Goal: Transaction & Acquisition: Download file/media

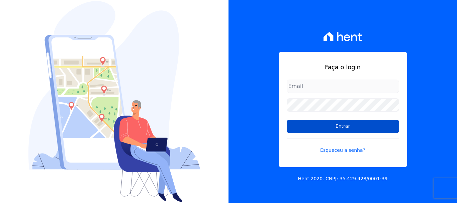
type input "[PERSON_NAME][EMAIL_ADDRESS][DOMAIN_NAME]"
click at [342, 128] on input "Entrar" at bounding box center [342, 126] width 112 height 13
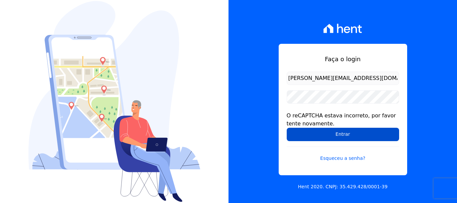
click at [339, 134] on input "Entrar" at bounding box center [342, 134] width 112 height 13
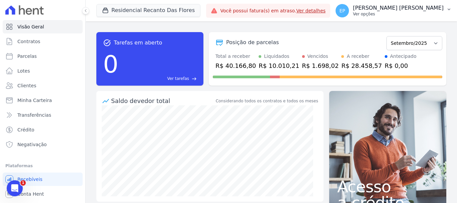
click at [429, 13] on p "Ver opções" at bounding box center [398, 13] width 91 height 5
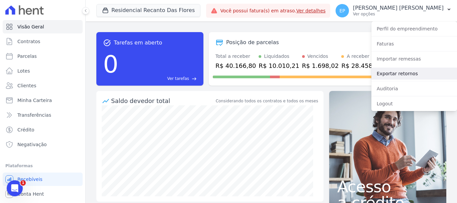
click at [384, 75] on link "Exportar retornos" at bounding box center [414, 74] width 86 height 12
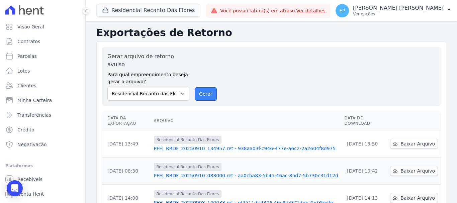
click at [207, 87] on button "Gerar" at bounding box center [206, 93] width 22 height 13
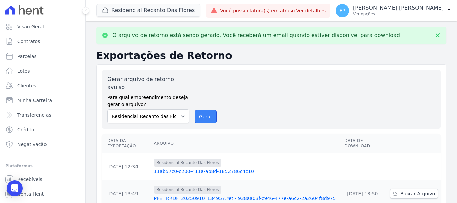
click at [201, 110] on button "Gerar" at bounding box center [206, 116] width 22 height 13
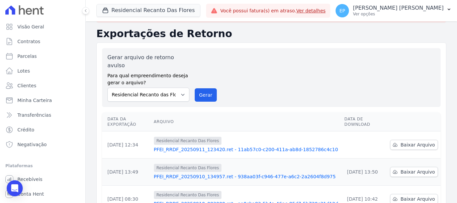
scroll to position [33, 0]
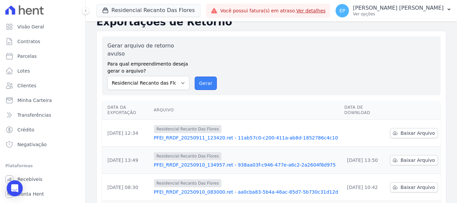
click at [203, 77] on button "Gerar" at bounding box center [206, 83] width 22 height 13
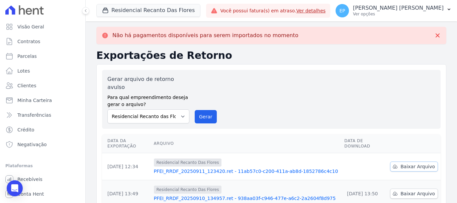
click at [410, 163] on span "Baixar Arquivo" at bounding box center [417, 166] width 34 height 7
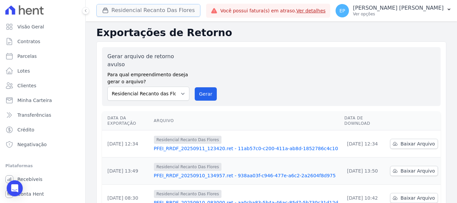
drag, startPoint x: 119, startPoint y: 7, endPoint x: 123, endPoint y: 13, distance: 6.9
click at [119, 7] on button "Residencial Recanto Das Flores" at bounding box center [148, 10] width 104 height 13
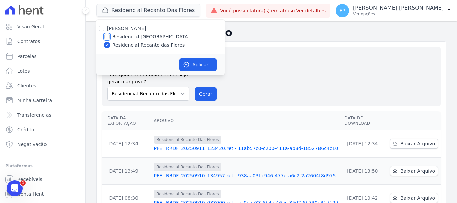
drag, startPoint x: 107, startPoint y: 36, endPoint x: 107, endPoint y: 45, distance: 9.0
click at [107, 36] on input "Residencial [GEOGRAPHIC_DATA]" at bounding box center [106, 36] width 5 height 5
checkbox input "true"
click at [107, 45] on input "Residencial Recanto das Flores" at bounding box center [106, 44] width 5 height 5
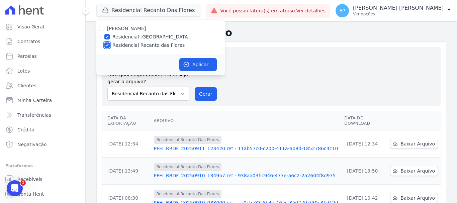
checkbox input "false"
click at [202, 64] on button "Aplicar" at bounding box center [197, 64] width 37 height 13
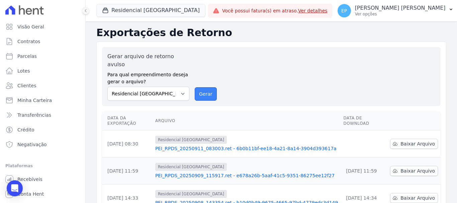
click at [204, 87] on button "Gerar" at bounding box center [206, 93] width 22 height 13
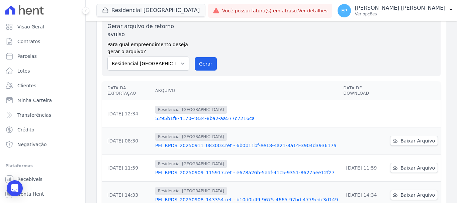
scroll to position [67, 0]
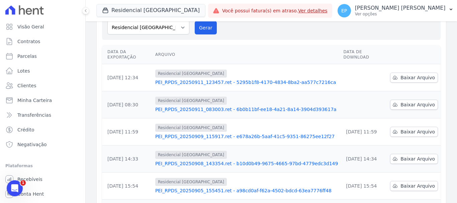
scroll to position [67, 0]
click at [400, 101] on span "Baixar Arquivo" at bounding box center [417, 104] width 34 height 7
click at [408, 74] on span "Baixar Arquivo" at bounding box center [417, 77] width 34 height 7
